Goal: Check status

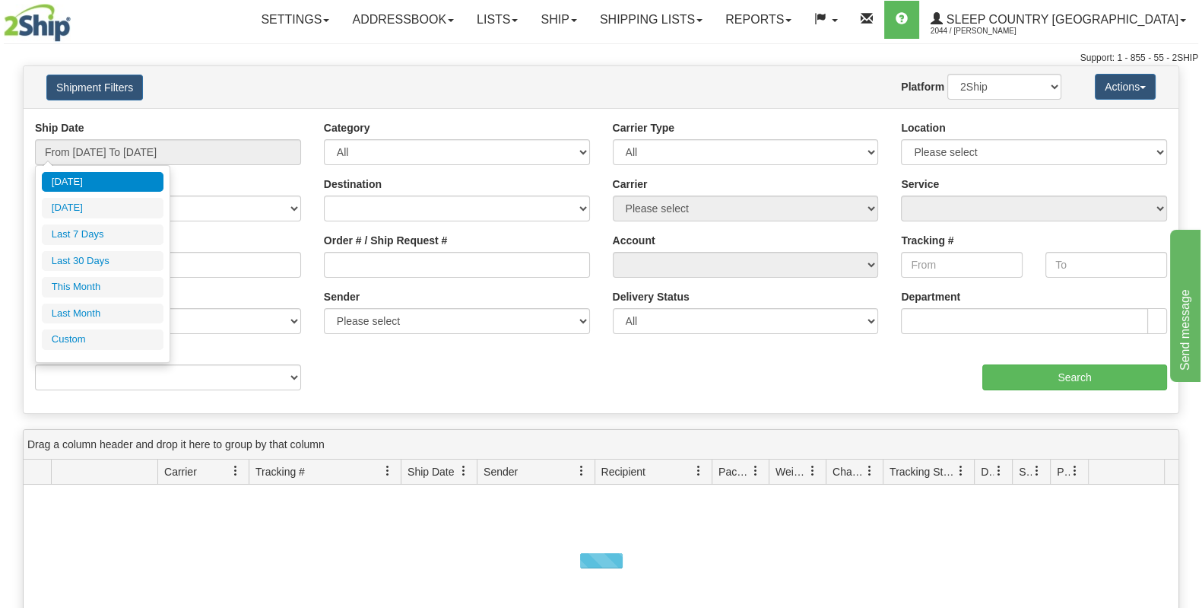
click at [116, 251] on li "Last 30 Days" at bounding box center [103, 261] width 122 height 21
type input "From [DATE] To [DATE]"
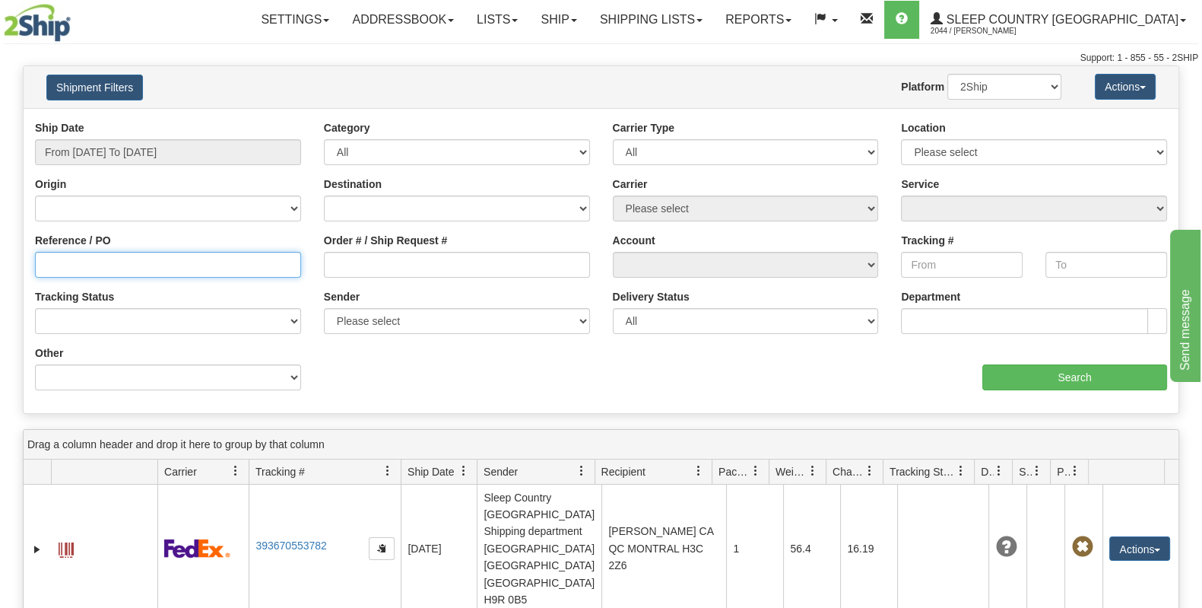
click at [164, 265] on input "Reference / PO" at bounding box center [168, 265] width 266 height 26
paste input "1059264"
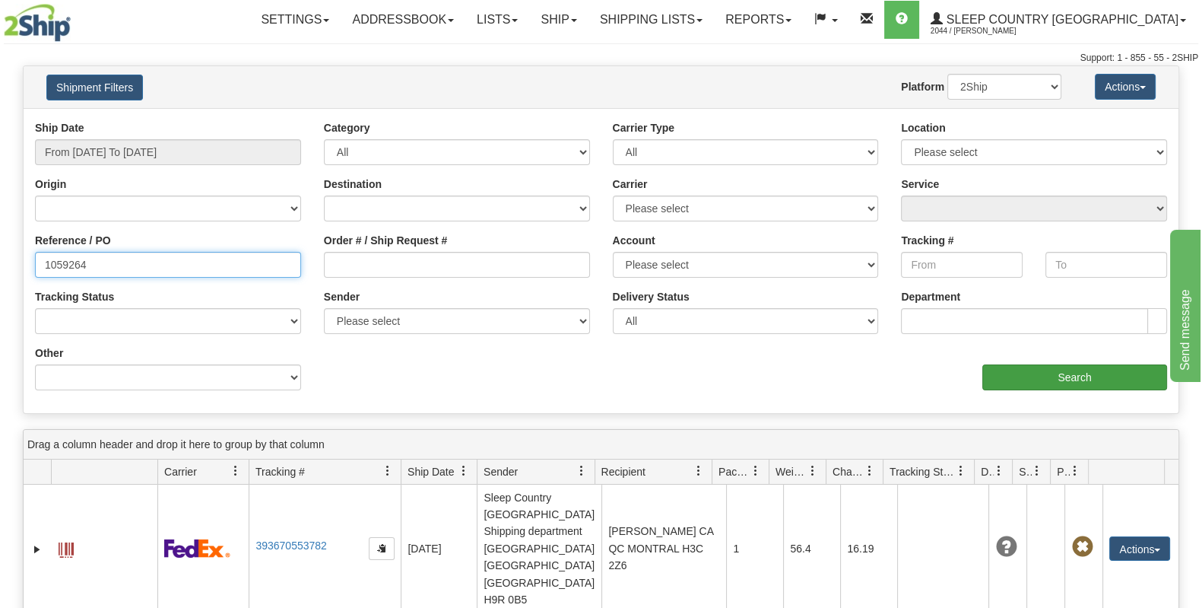
type input "1059264"
click at [1041, 382] on input "Search" at bounding box center [1075, 377] width 185 height 26
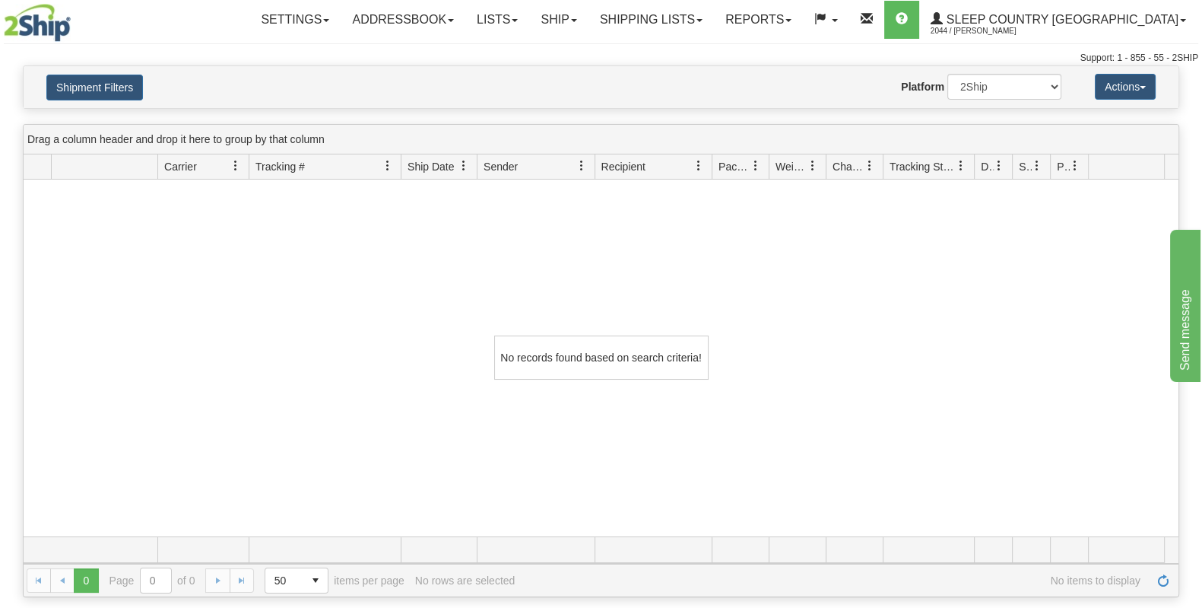
click at [137, 104] on div "Shipment Filters Website Agent Nothing selected Client User Platform 2Ship Impo…" at bounding box center [601, 87] width 1155 height 42
click at [125, 91] on button "Shipment Filters" at bounding box center [94, 88] width 97 height 26
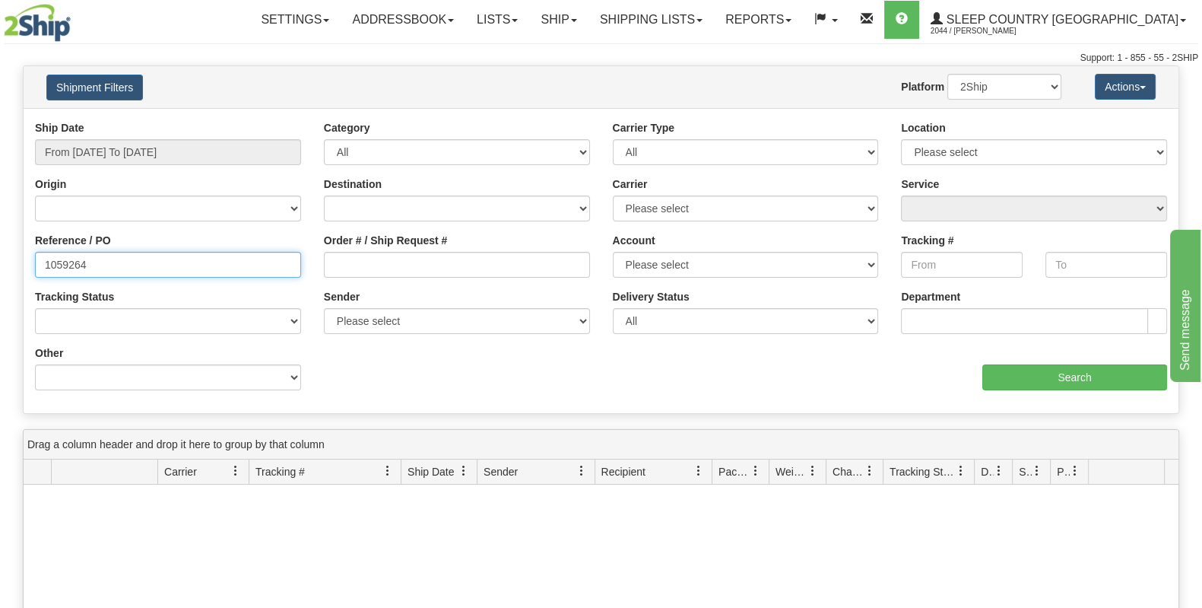
click at [46, 266] on input "1059264" at bounding box center [168, 265] width 266 height 26
